Goal: Use online tool/utility: Use online tool/utility

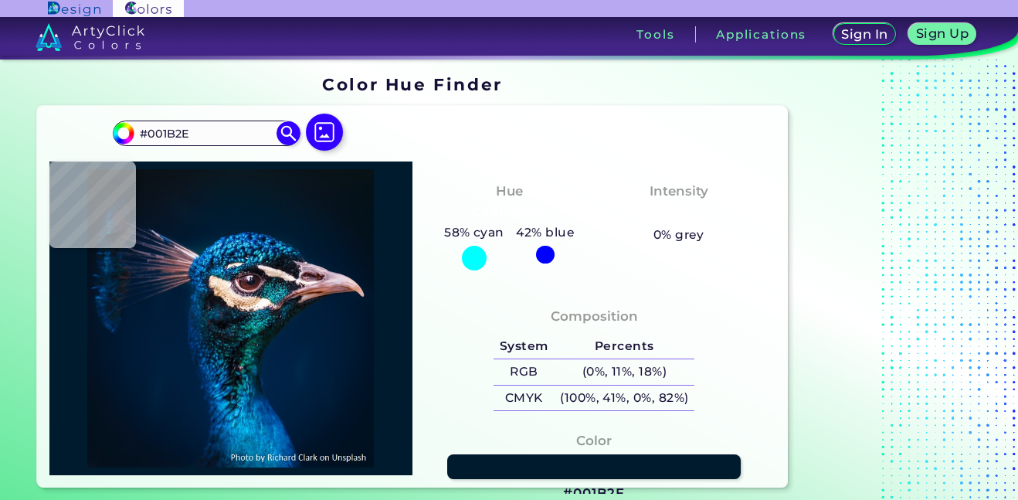
type input "#001b30"
type input "#001B30"
type input "#001b2e"
type input "#001B2E"
type input "#001b30"
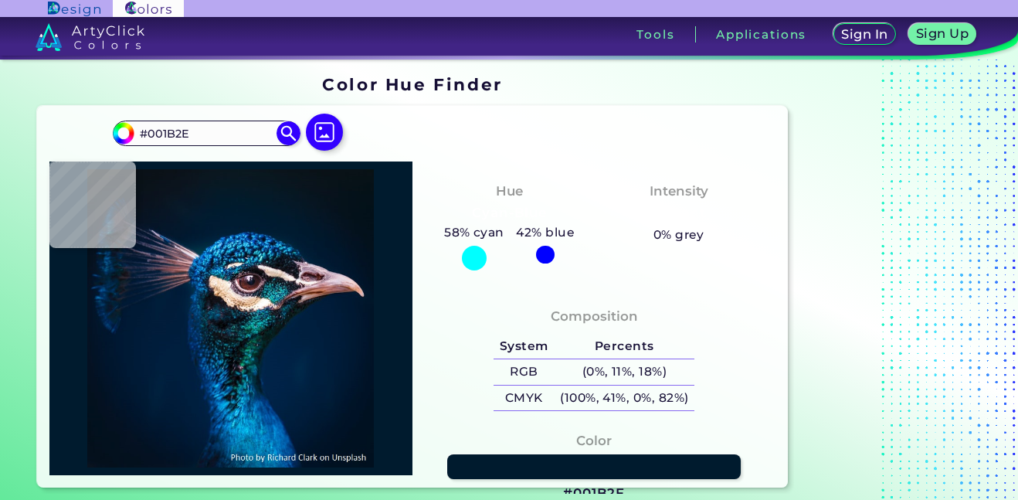
type input "#001B30"
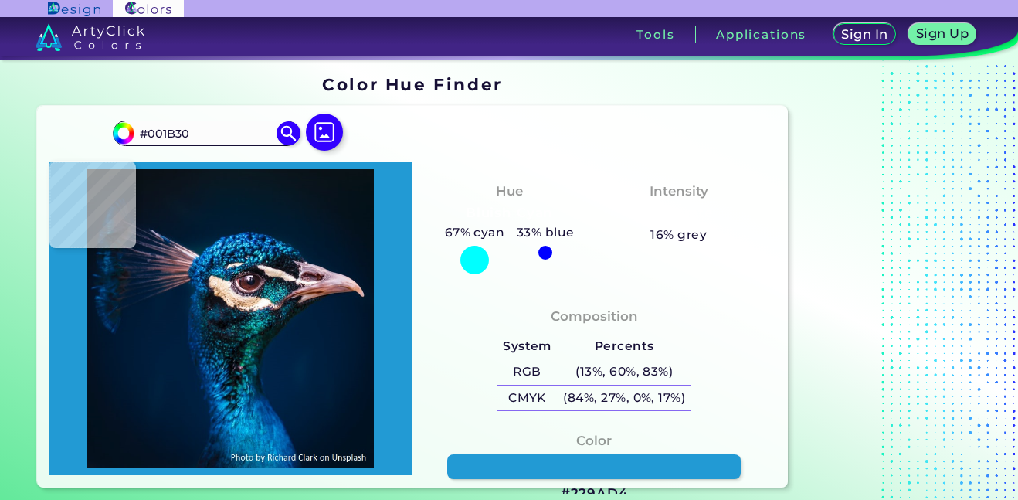
type input "#229ad4"
type input "#229AD4"
type input "#11478b"
type input "#11478B"
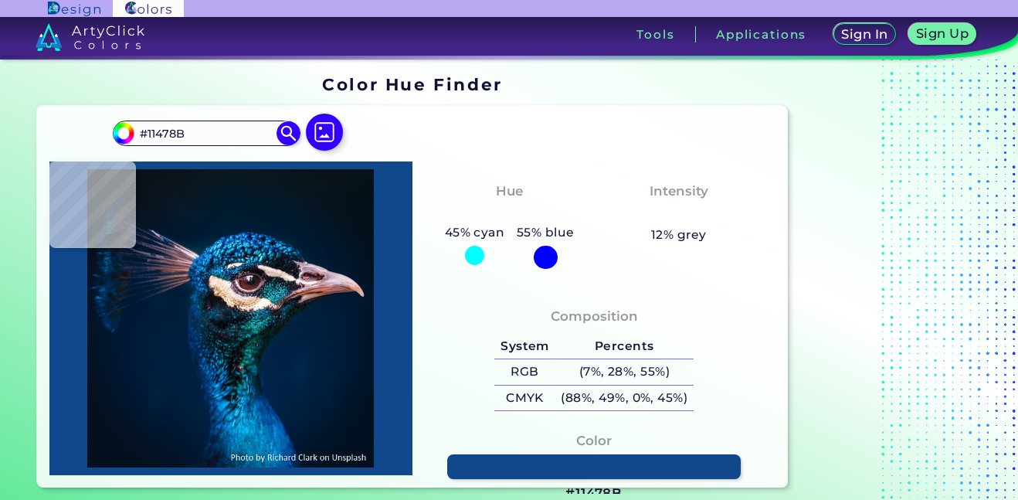
type input "#1a72b7"
type input "#1A72B7"
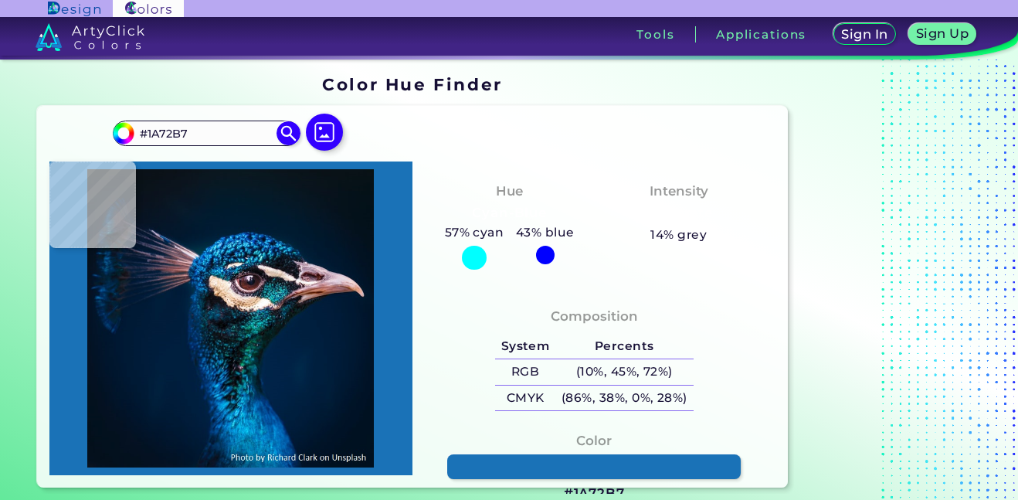
type input "#005d8f"
type input "#005D8F"
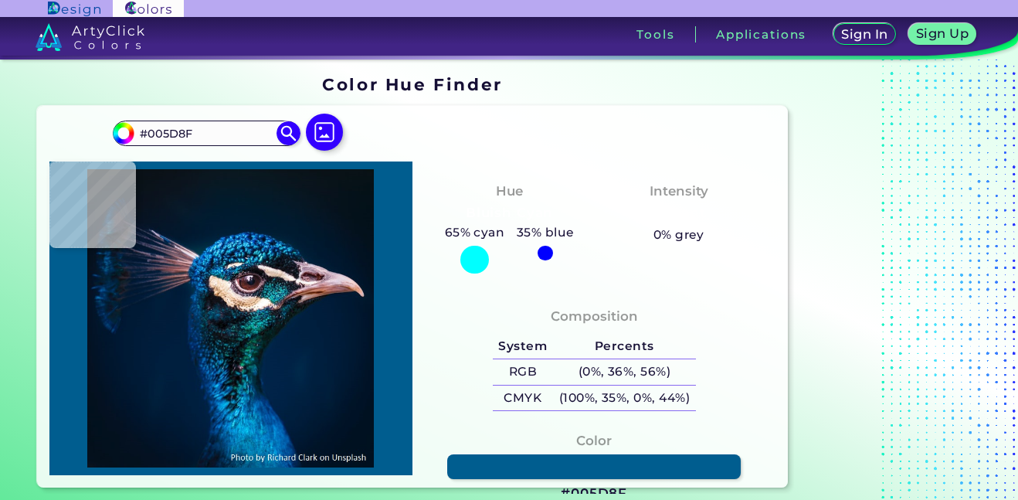
type input "#1a72b7"
type input "#1A72B7"
type input "#11478b"
type input "#11478B"
type input "#0e3d79"
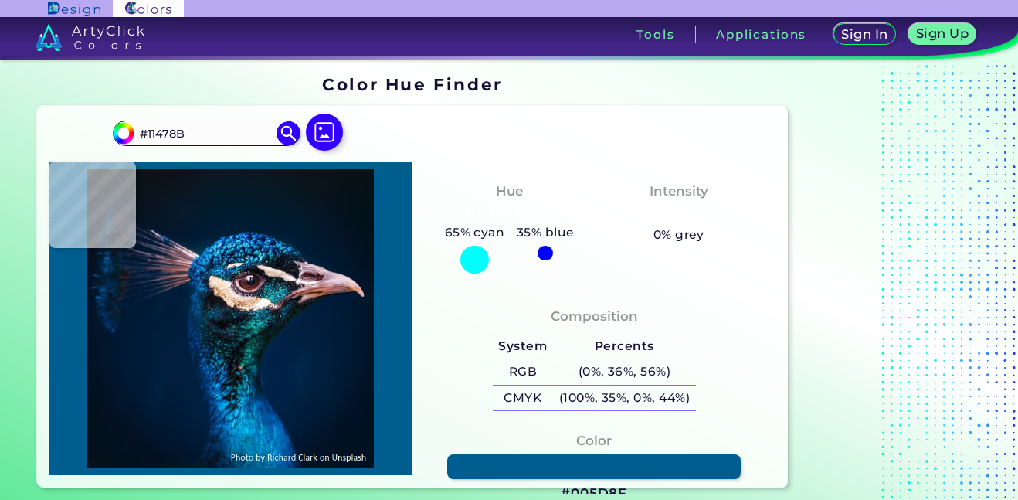
type input "#0E3D79"
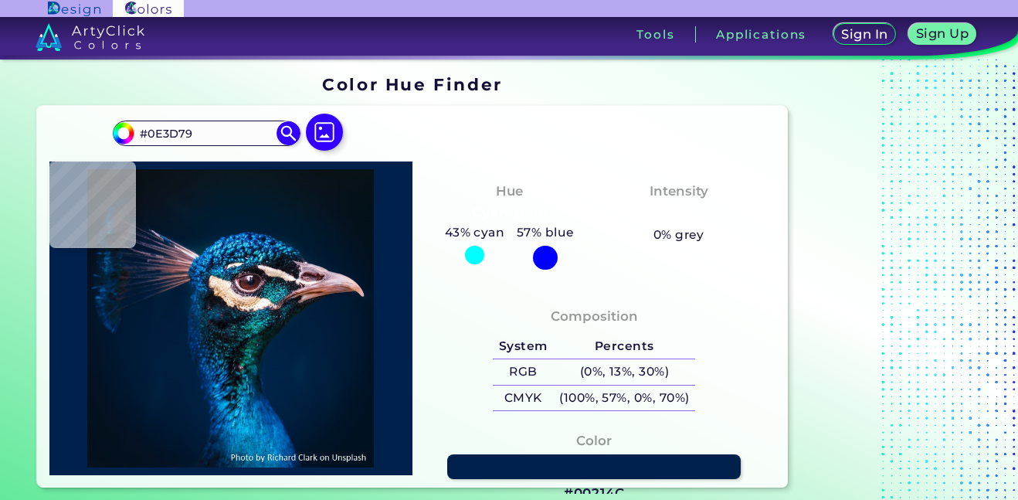
type input "#00214c"
type input "#00214C"
type input "#0e426d"
type input "#0E426D"
type input "#024b8b"
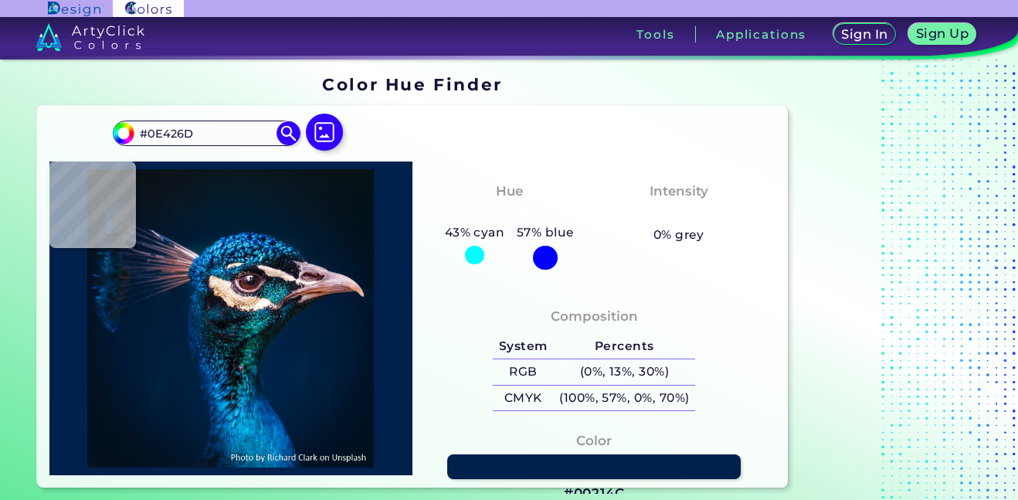
type input "#024B8B"
type input "#015185"
type input "#0469a2"
type input "#0469A2"
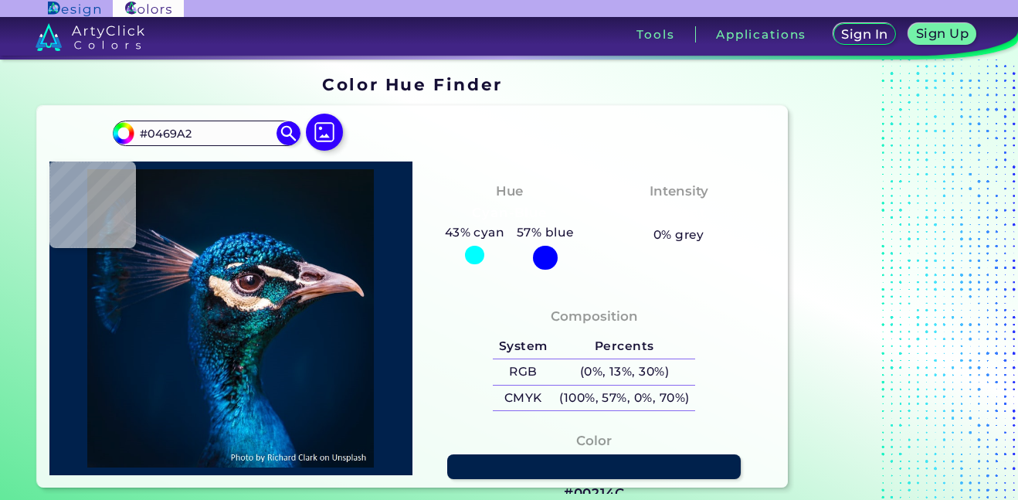
type input "#036ca8"
type input "#036CA8"
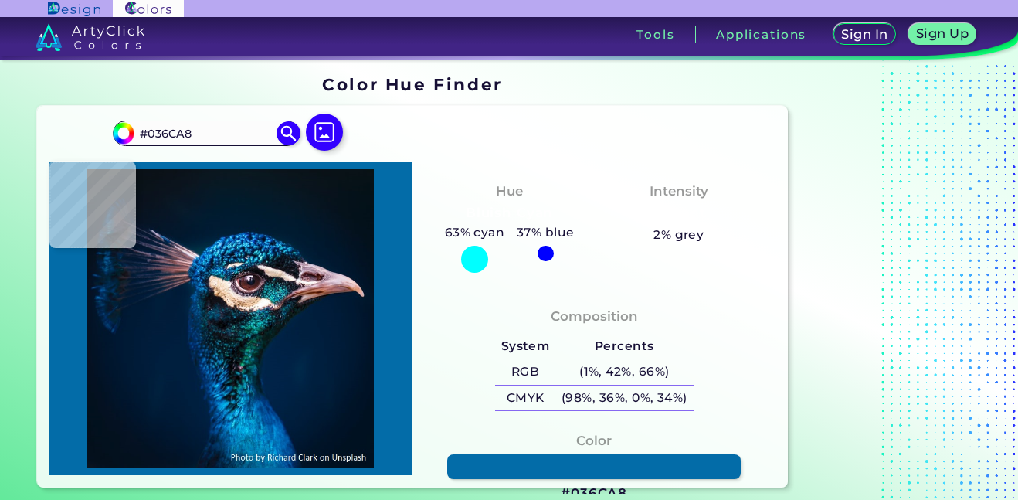
type input "#0b5c96"
type input "#0B5C96"
type input "#036ca8"
type input "#036CA8"
type input "#0469a2"
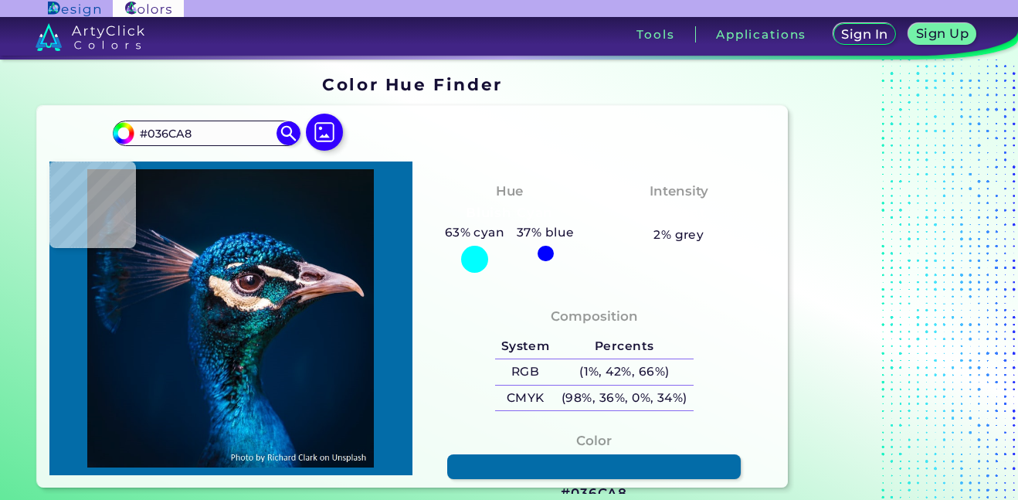
type input "#0469A2"
type input "#015185"
type input "#03447d"
type input "#03447D"
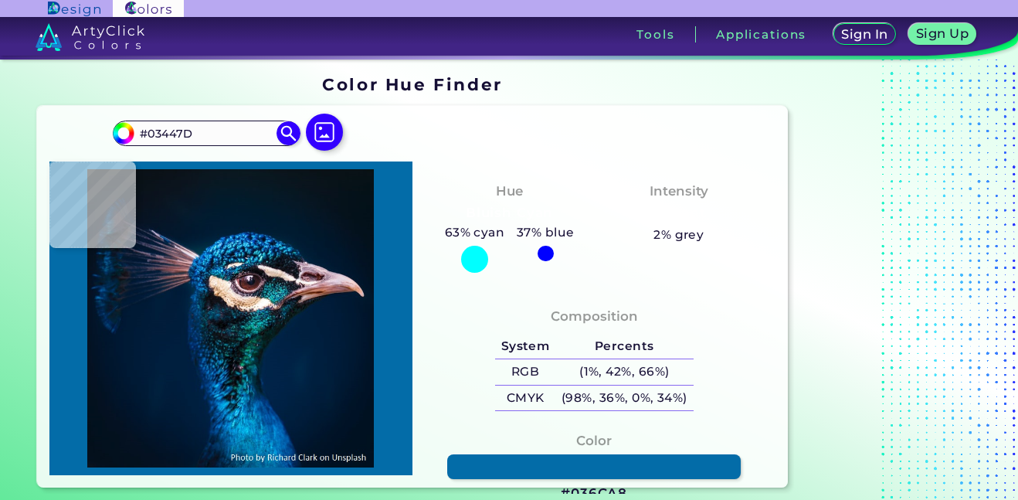
type input "#024b8b"
type input "#024B8B"
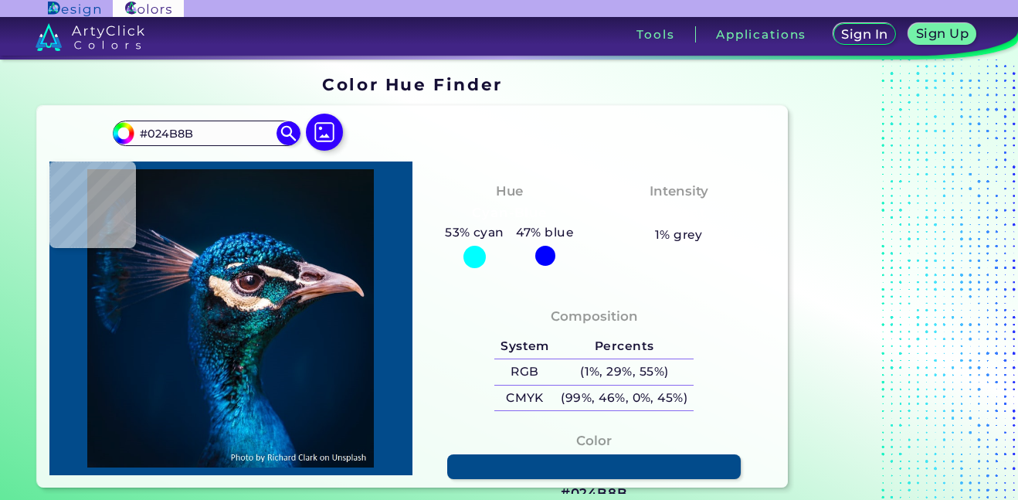
type input "#03447d"
type input "#03447D"
type input "#015185"
type input "#2bb8ed"
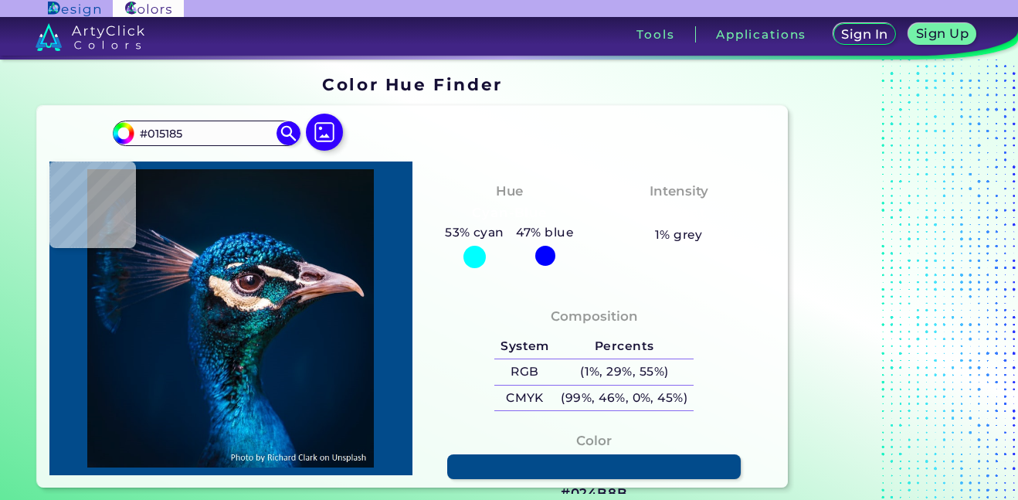
type input "#2BB8ED"
type input "#1b84be"
type input "#1B84BE"
type input "#01356c"
type input "#01356C"
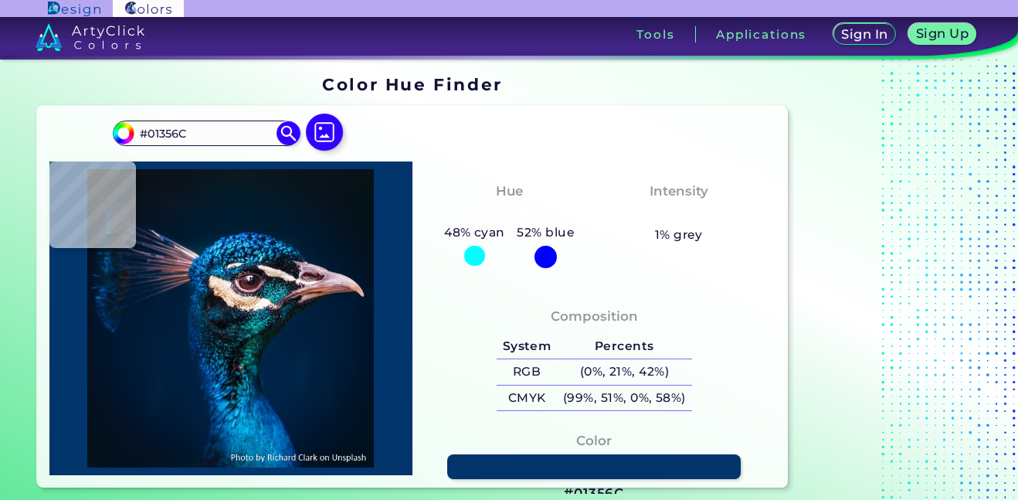
type input "#07275a"
type input "#07275A"
type input "#00295a"
type input "#00295A"
type input "#045c87"
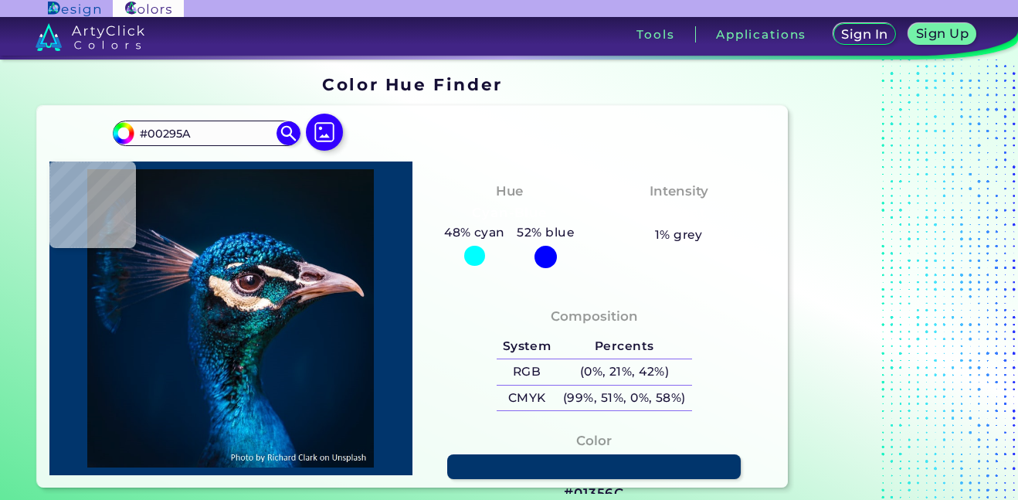
type input "#045C87"
type input "#13659b"
type input "#13659B"
type input "#08437b"
type input "#08437B"
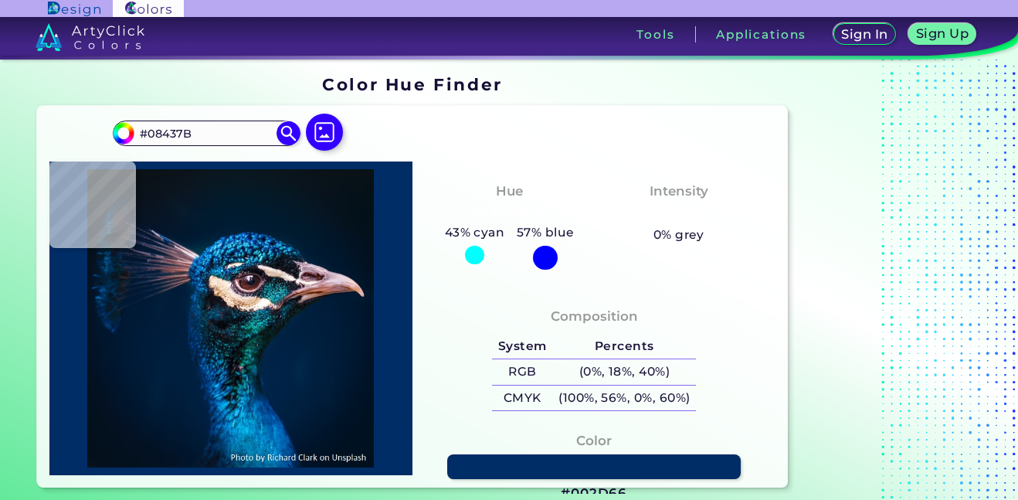
type input "#002d66"
type input "#002D66"
type input "#003475"
type input "#144071"
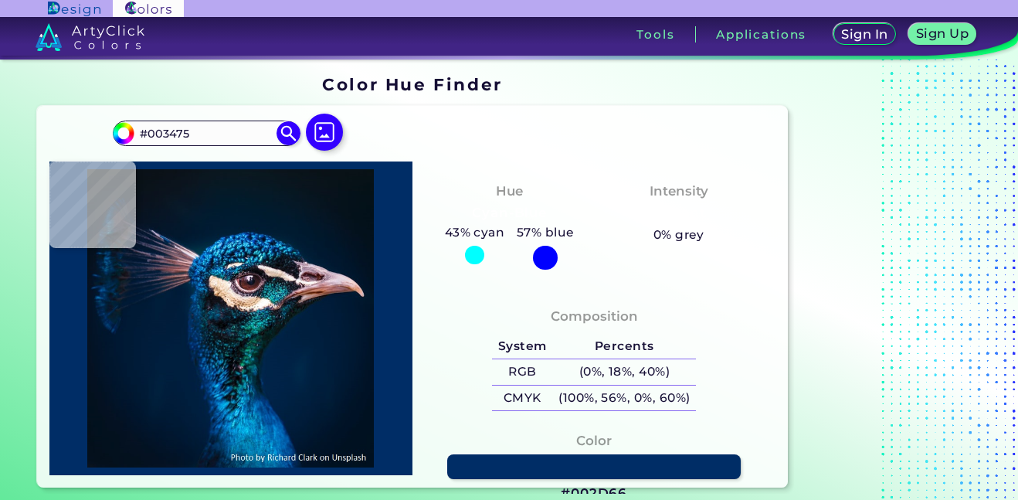
type input "#144071"
type input "#021f4f"
type input "#021F4F"
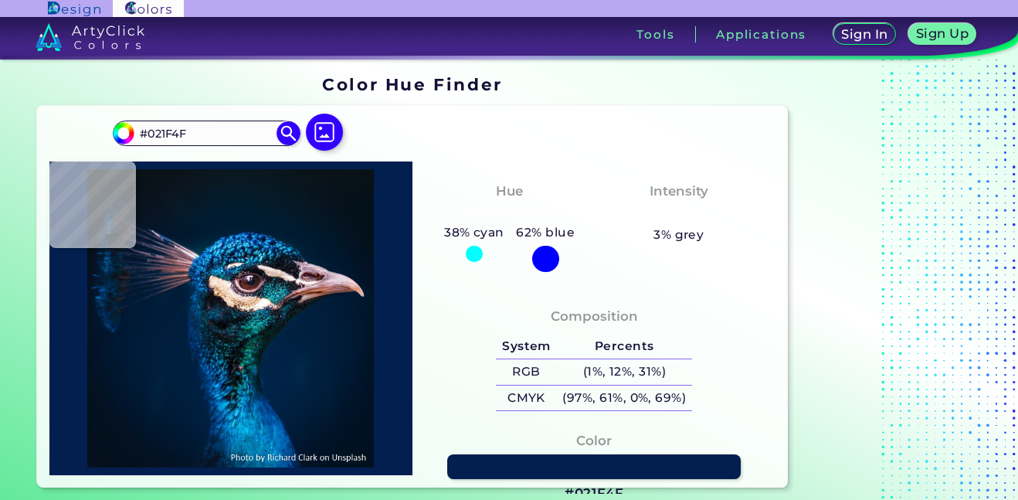
type input "#0e426d"
type input "#0E426D"
type input "#004177"
type input "#03447d"
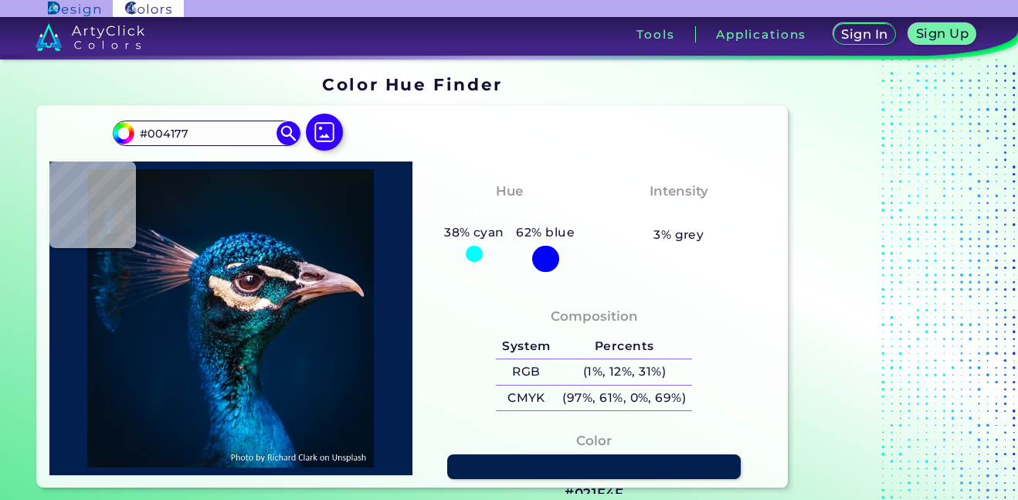
type input "#03447D"
type input "#036ca8"
type input "#036CA8"
type input "#0d3a6c"
type input "#0D3A6C"
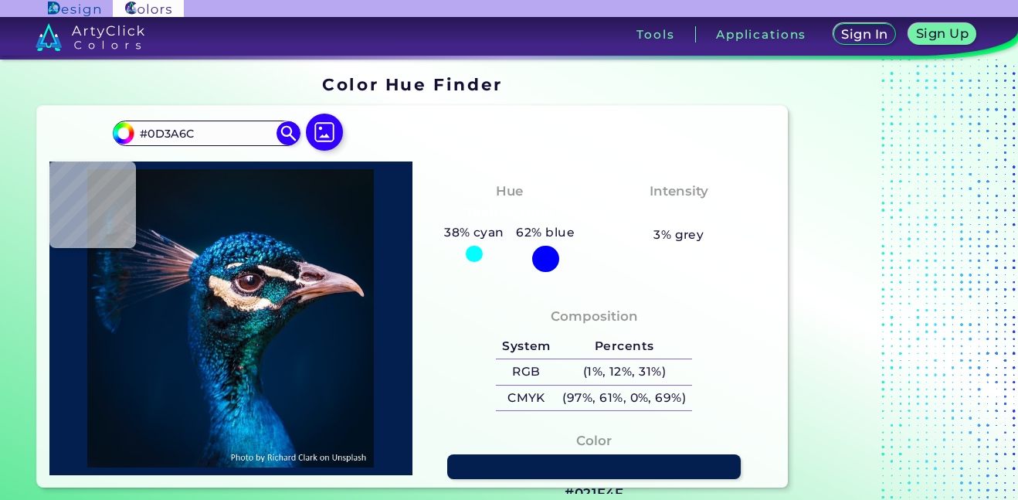
type input "#09254e"
type input "#09254E"
type input "#002043"
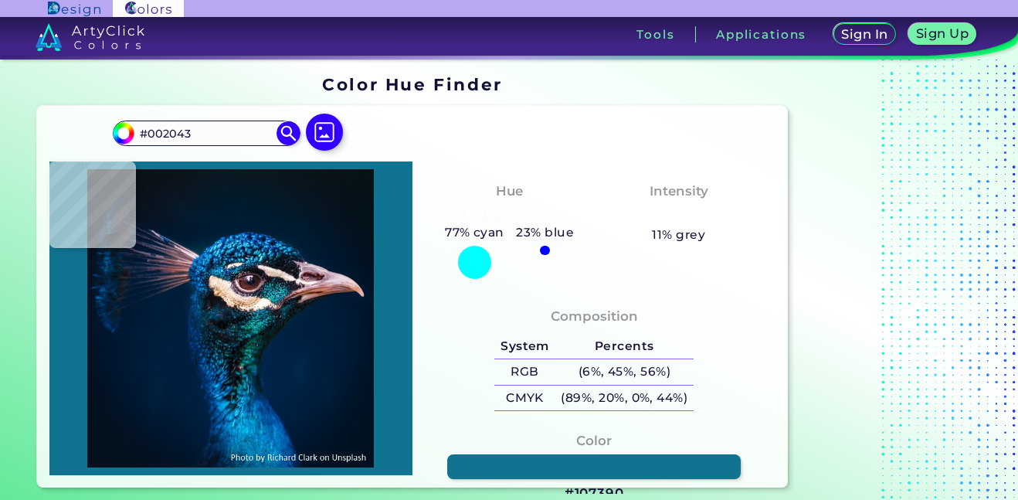
type input "#107390"
type input "#4bd1f4"
type input "#4BD1F4"
type input "#3bb7ea"
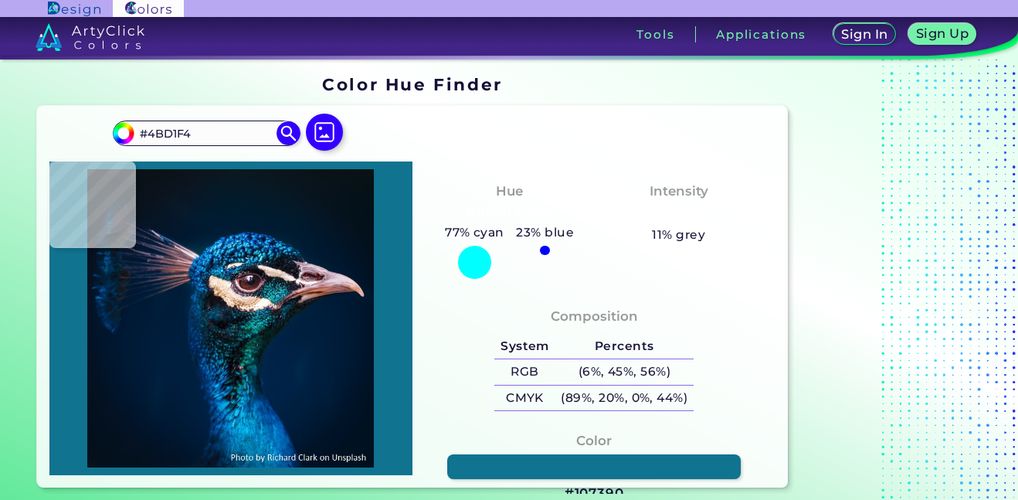
type input "#3BB7EA"
type input "#02639b"
type input "#02639B"
type input "#066097"
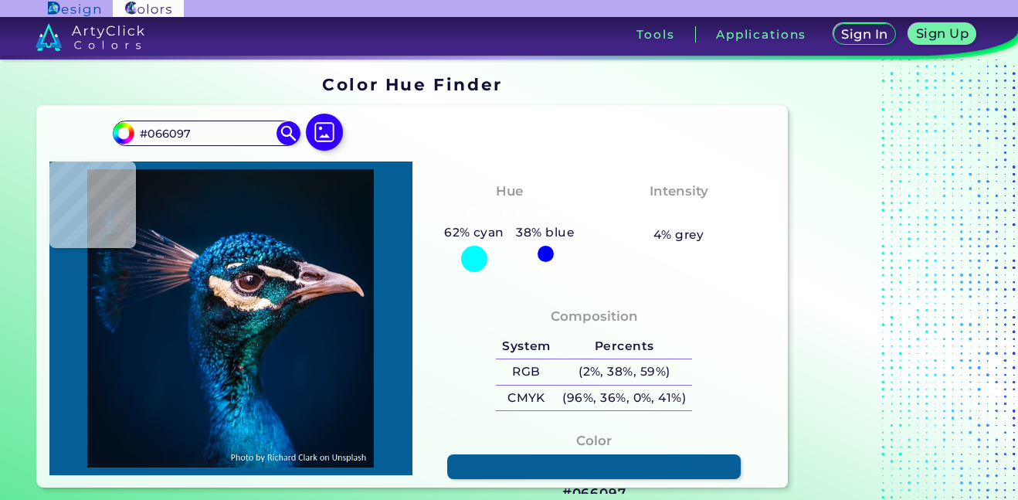
type input "#3aaee3"
type input "#3AAEE3"
type input "#0c4a86"
type input "#0C4A86"
type input "#0f6f86"
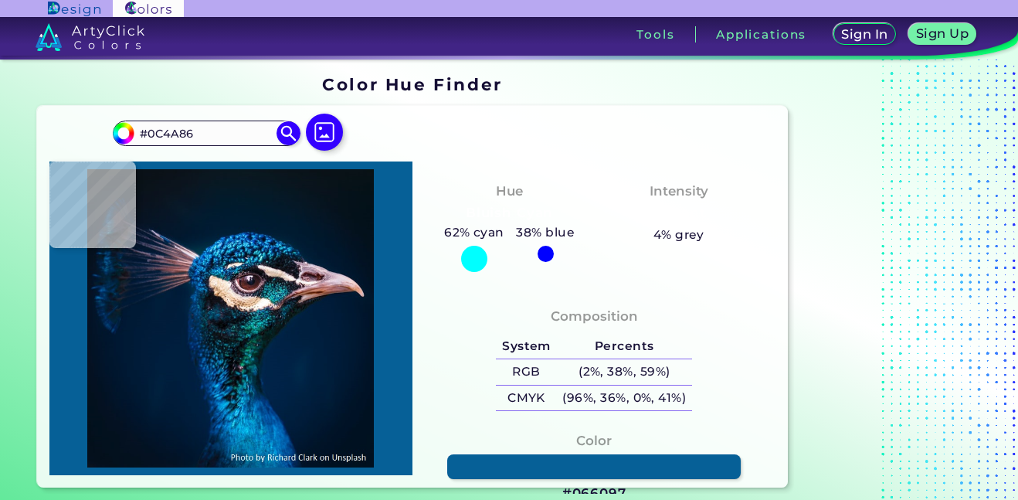
type input "#0F6F86"
type input "#002750"
type input "#0c486e"
type input "#0C486E"
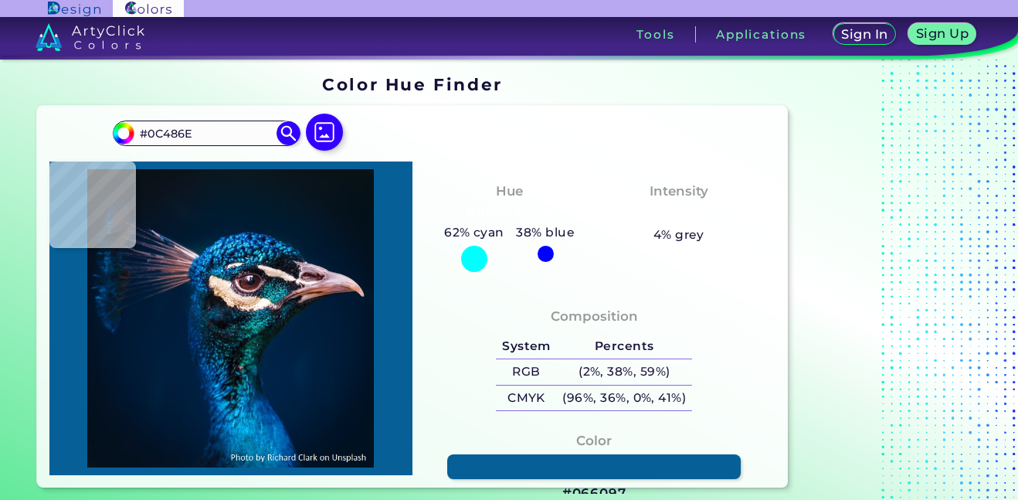
type input "#022a45"
type input "#022A45"
type input "#46c4e0"
type input "#46C4E0"
type input "#1088b1"
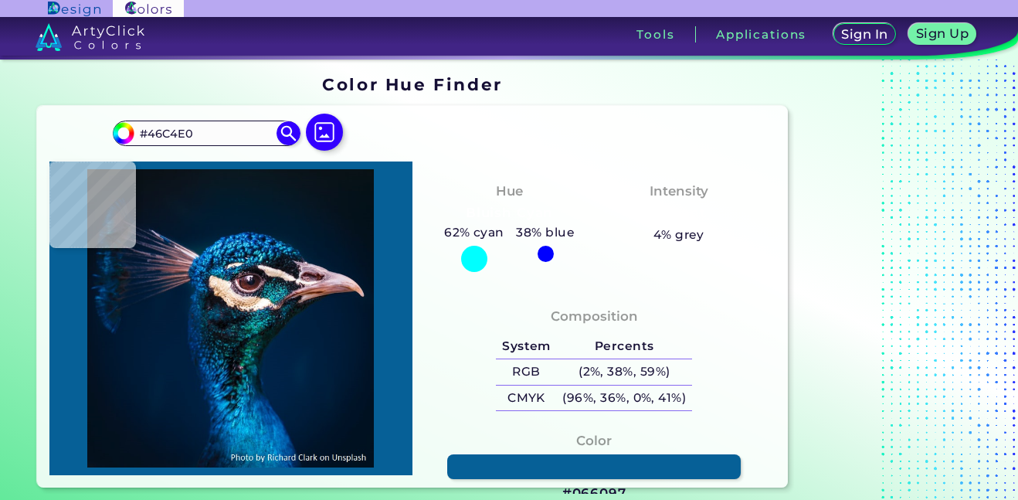
type input "#1088B1"
type input "#145688"
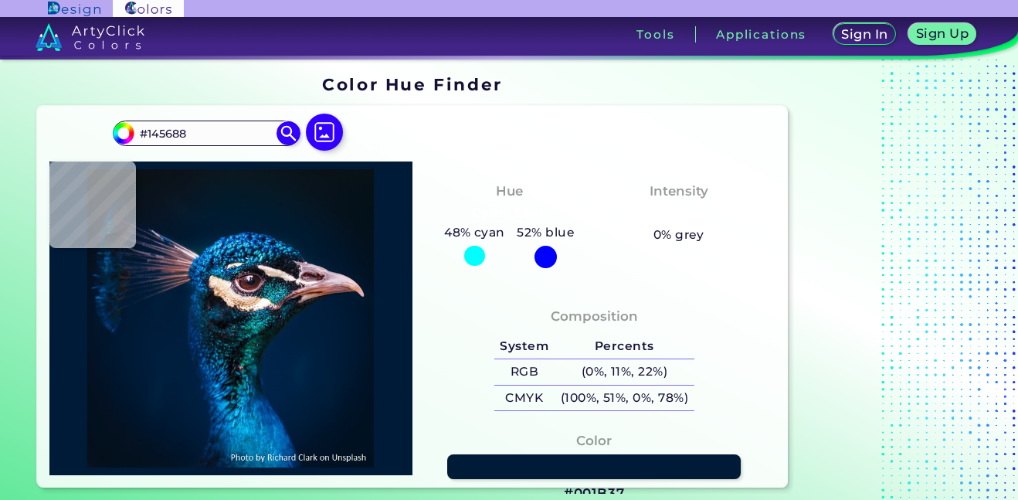
type input "#001b37"
type input "#001B37"
type input "#14527d"
type input "#14527D"
type input "#004166"
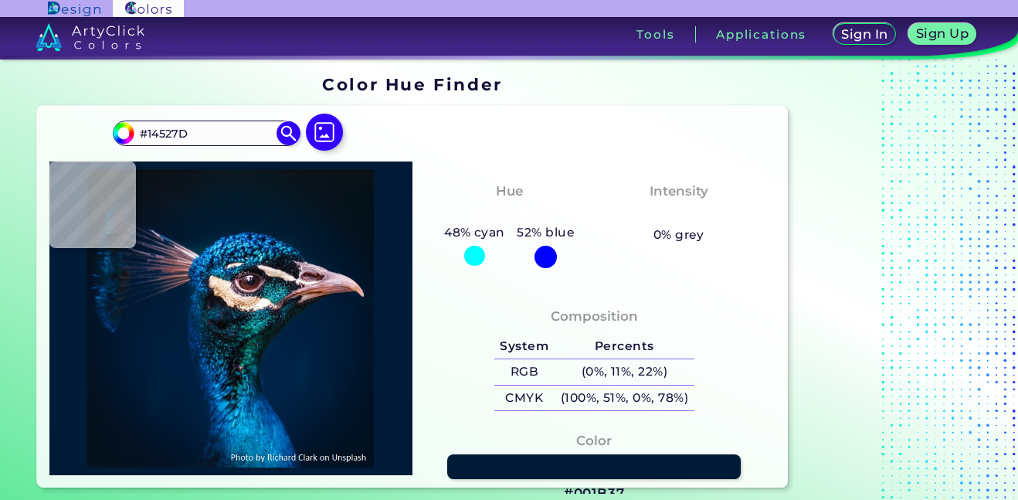
type input "#004166"
type input "#0a2332"
type input "#0A2332"
type input "#ddc8d4"
type input "#DDC8D4"
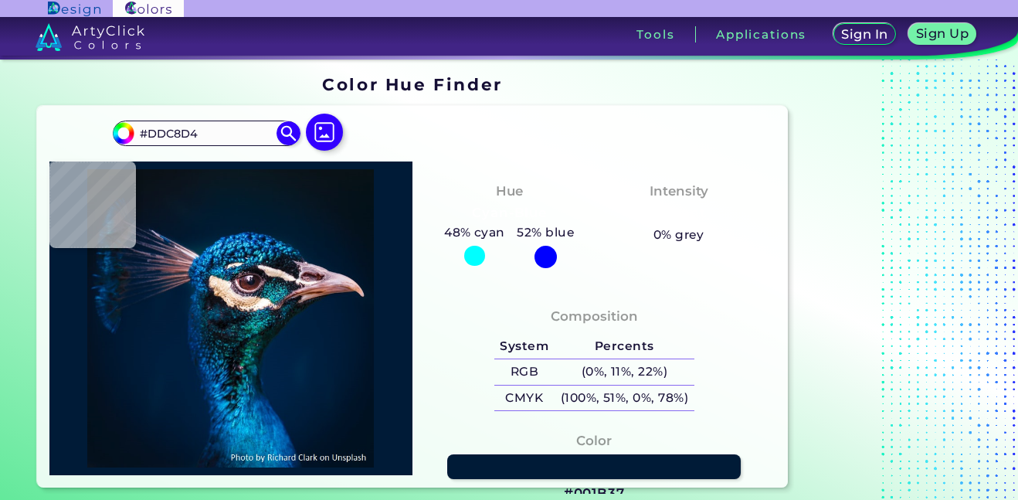
type input "#d2b5c4"
type input "#D2B5C4"
type input "#dec8d1"
type input "#DEC8D1"
type input "#ead7e3"
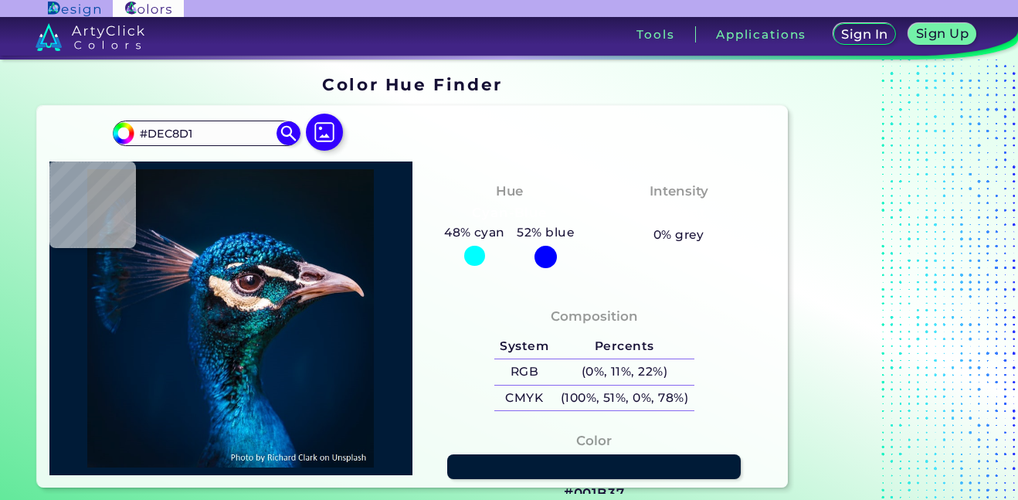
type input "#EAD7E3"
type input "#e8d7e6"
type input "#E8D7E6"
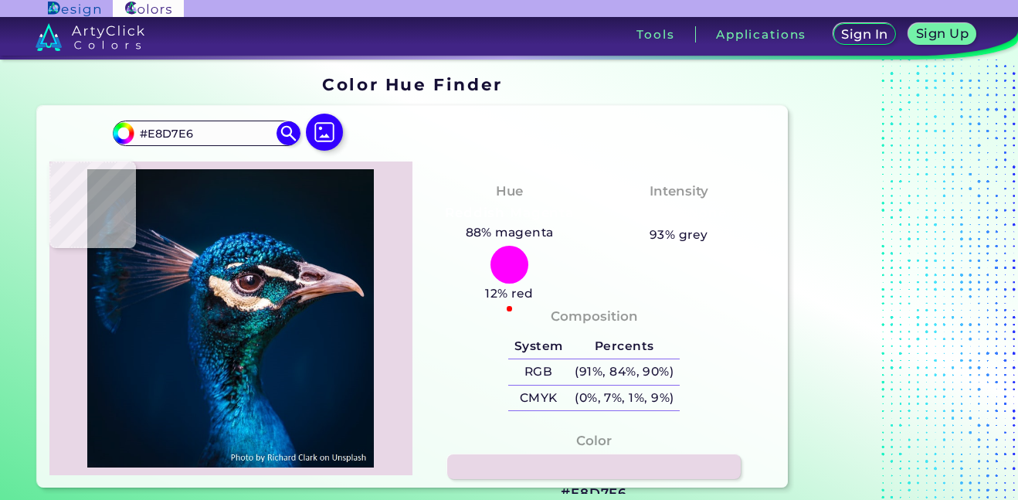
type input "#e9d8e5"
type input "#E9D8E5"
type input "#e7d5e2"
type input "#E7D5E2"
type input "#eddbe7"
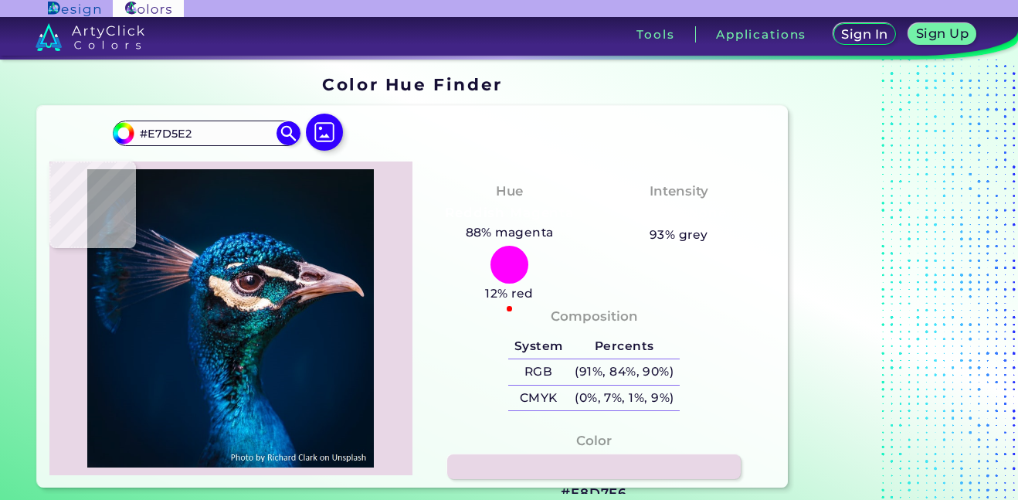
type input "#EDDBE7"
type input "#e7d6e1"
type input "#E7D6E1"
type input "#e5d4dd"
type input "#E5D4DD"
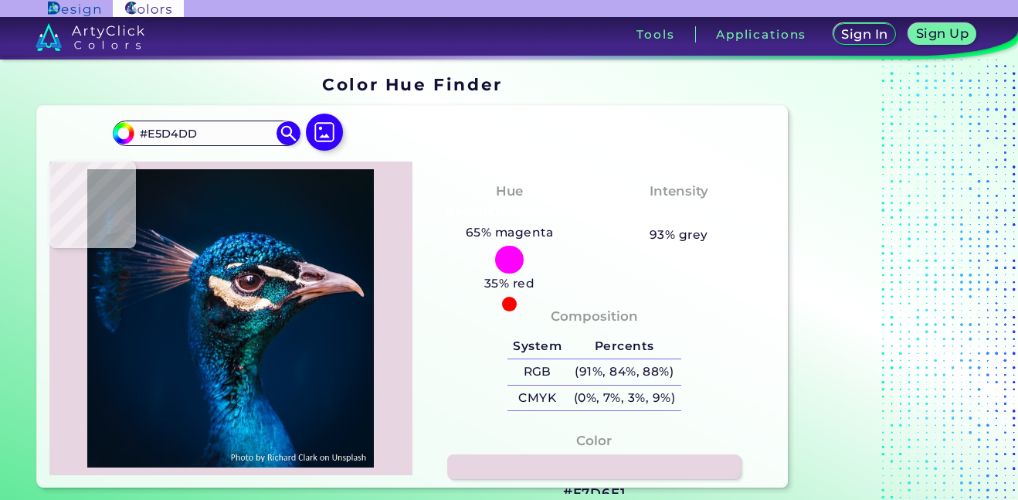
type input "#d7c1d0"
type input "#D7C1D0"
type input "#c7acbb"
type input "#C7ACBB"
type input "#ddbfcb"
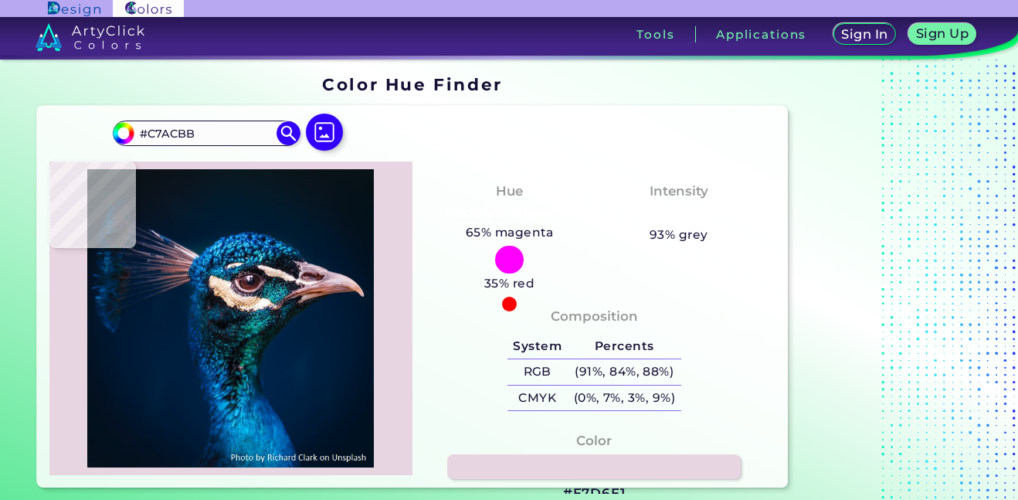
type input "#DDBFCB"
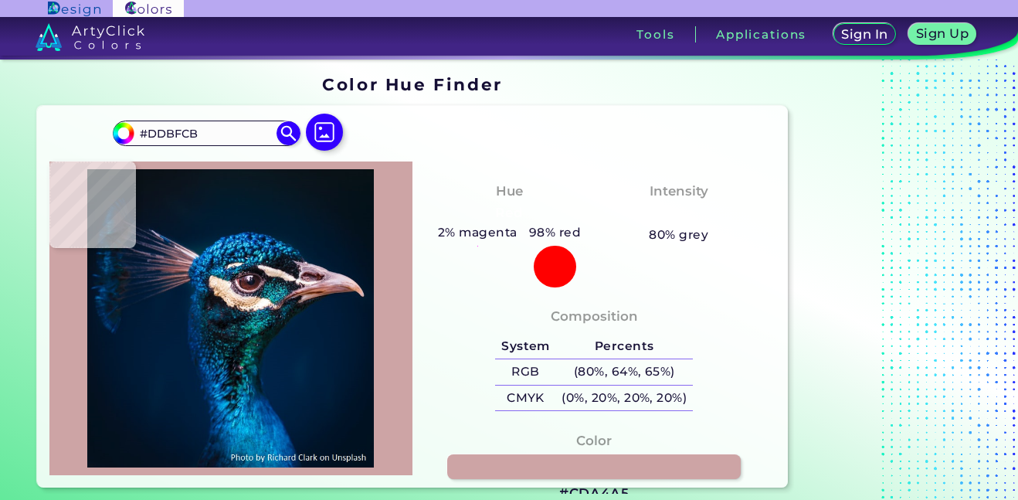
type input "#cda4a5"
type input "#CDA4A5"
type input "#dcb4b6"
type input "#DCB4B6"
type input "#bd817f"
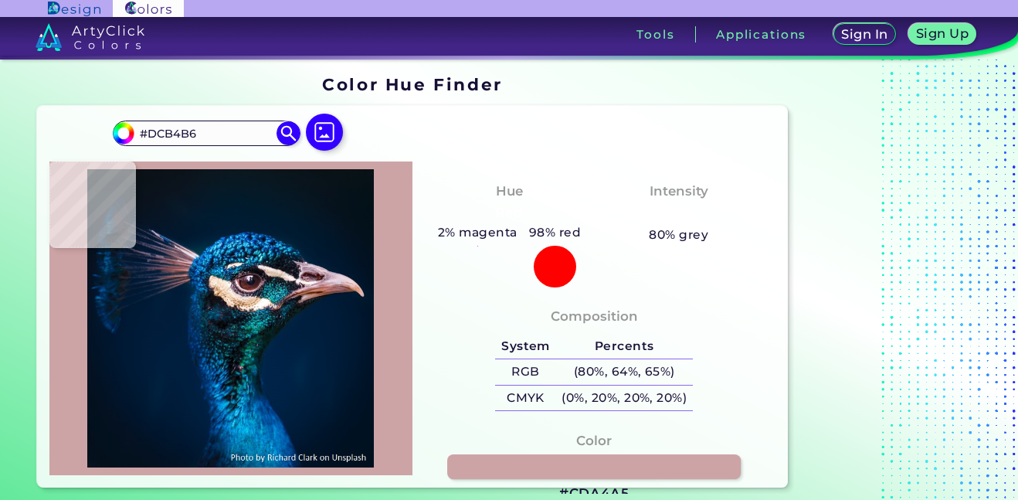
type input "#BD817F"
type input "#ca857b"
type input "#CA857B"
type input "#ba7151"
type input "#BA7151"
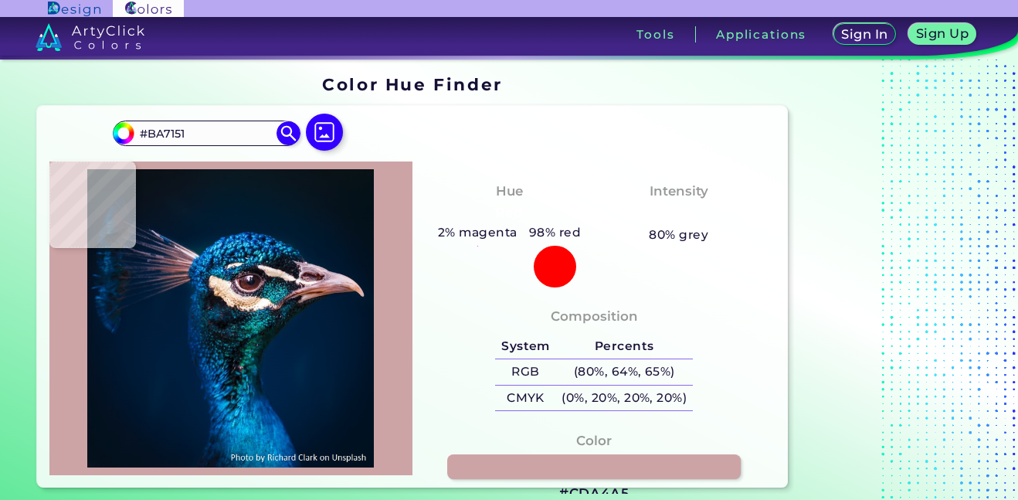
type input "#66270e"
type input "#66270E"
type input "#5a2007"
type input "#5A2007"
type input "#652c10"
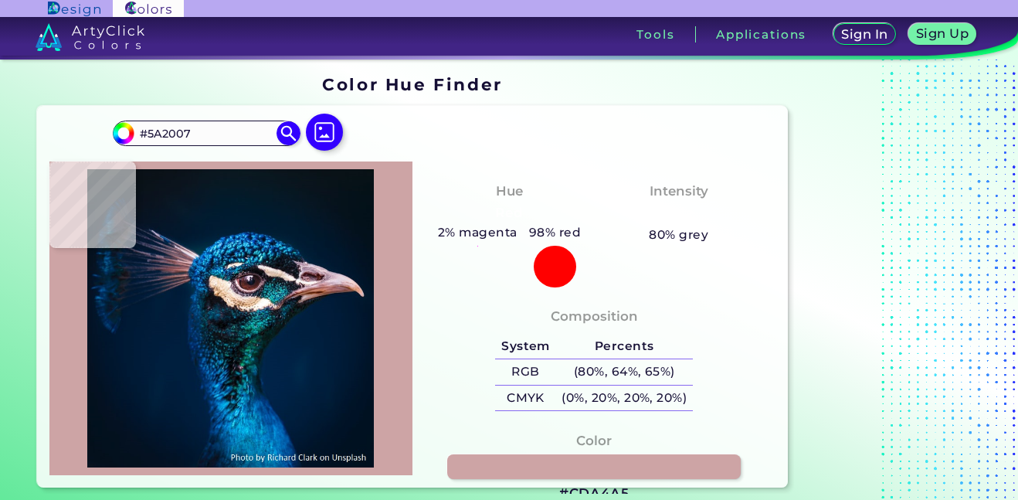
type input "#652C10"
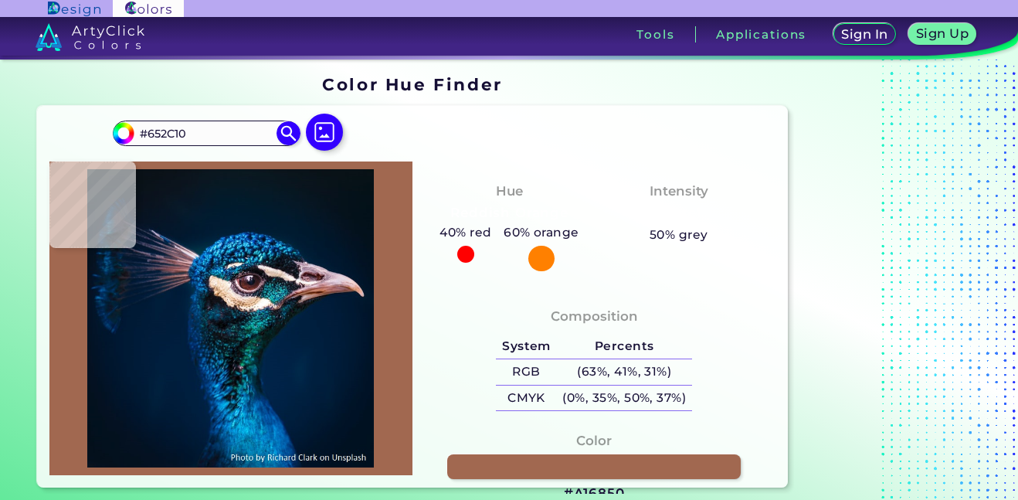
type input "#a16850"
type input "#A16850"
type input "#a26b51"
type input "#A26B51"
type input "#b56e5c"
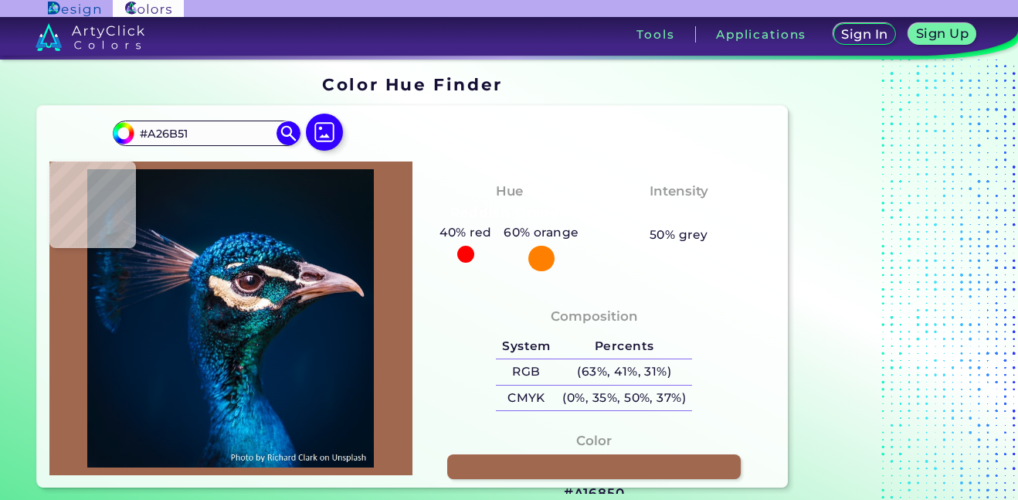
type input "#B56E5C"
type input "#e1aab2"
type input "#E1AAB2"
type input "#c49aa5"
type input "#C49AA5"
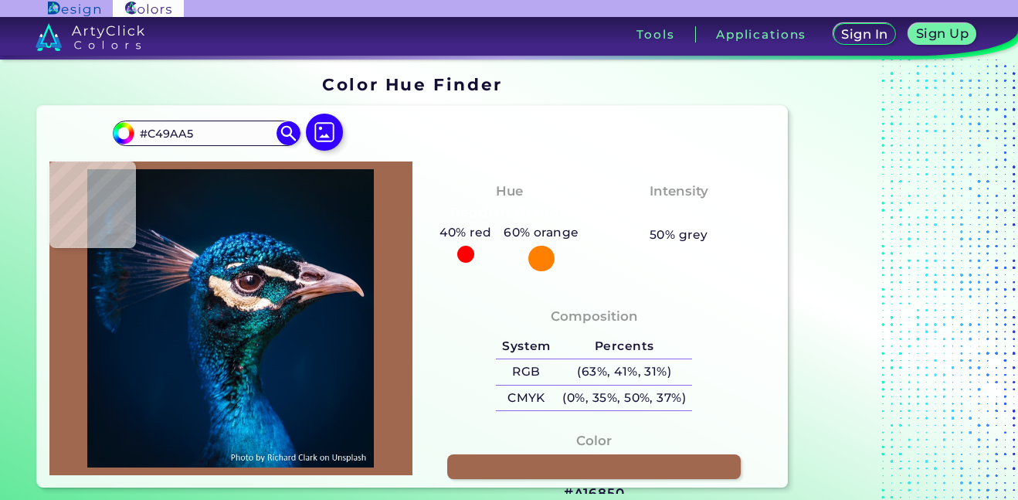
type input "#51424f"
type input "#51424F"
type input "#1c2536"
type input "#1C2536"
type input "#388ea7"
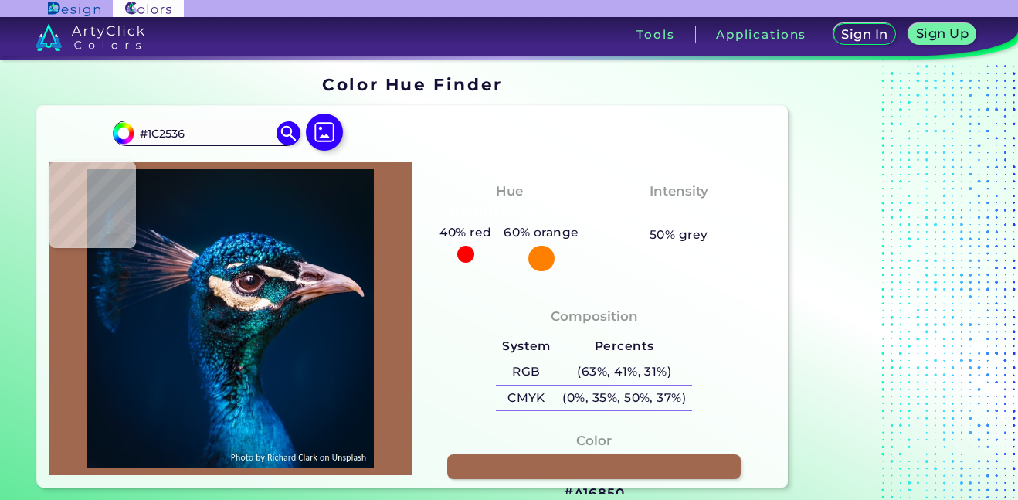
type input "#388EA7"
type input "#12727d"
type input "#12727D"
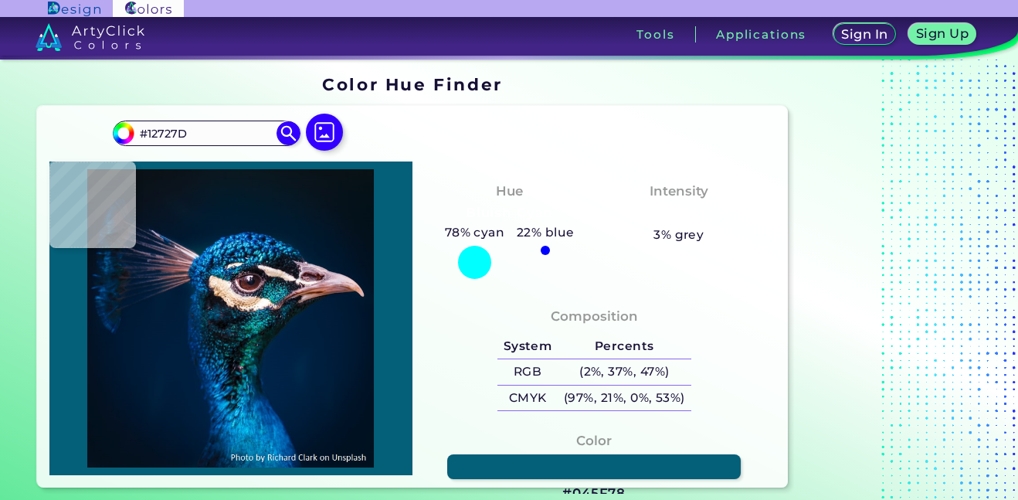
type input "#045f78"
type input "#045F78"
type input "#257b86"
type input "#257B86"
type input "#081321"
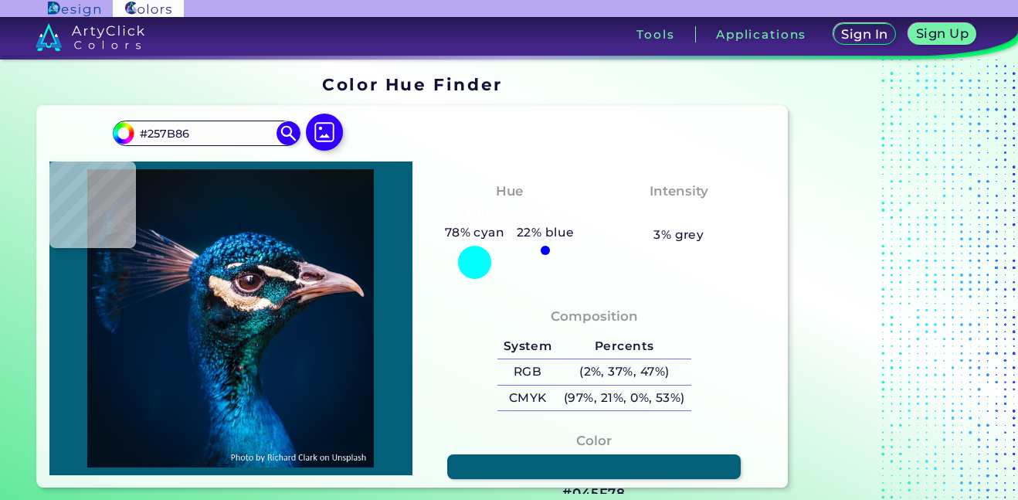
type input "#081321"
type input "#433446"
type input "#362a34"
type input "#362A34"
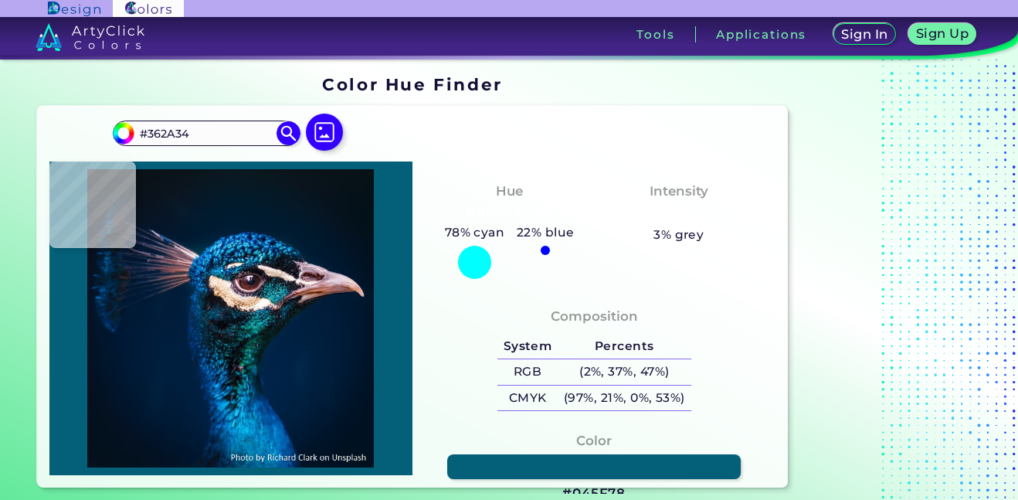
type input "#5a3f4a"
type input "#5A3F4A"
type input "#917178"
type input "#e3bcce"
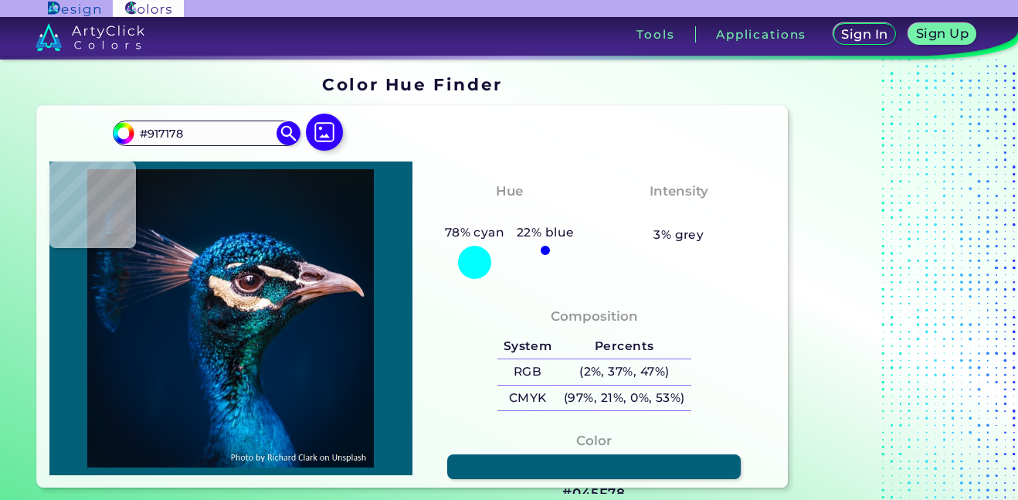
type input "#E3BCCE"
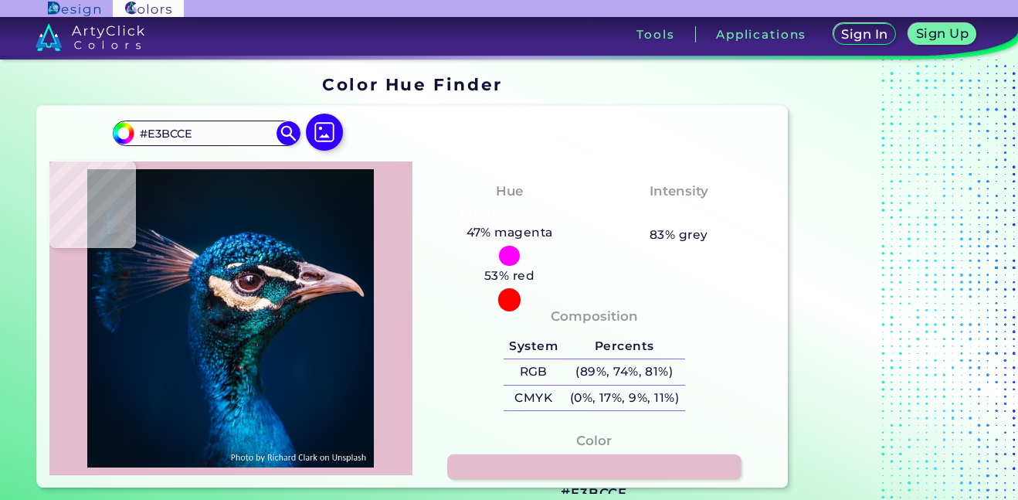
type input "#af8f95"
type input "#AF8F95"
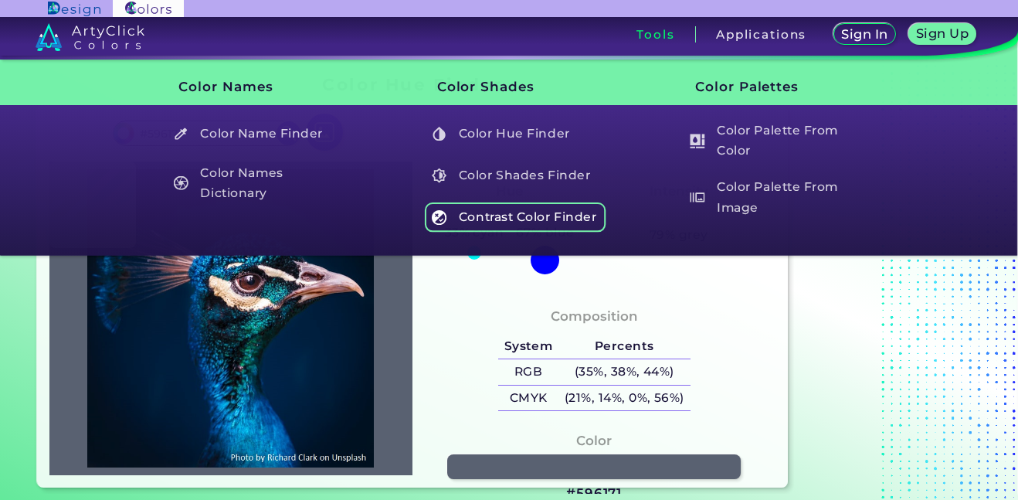
click at [531, 219] on h5 "Contrast Color Finder" at bounding box center [516, 216] width 182 height 29
